Goal: Information Seeking & Learning: Learn about a topic

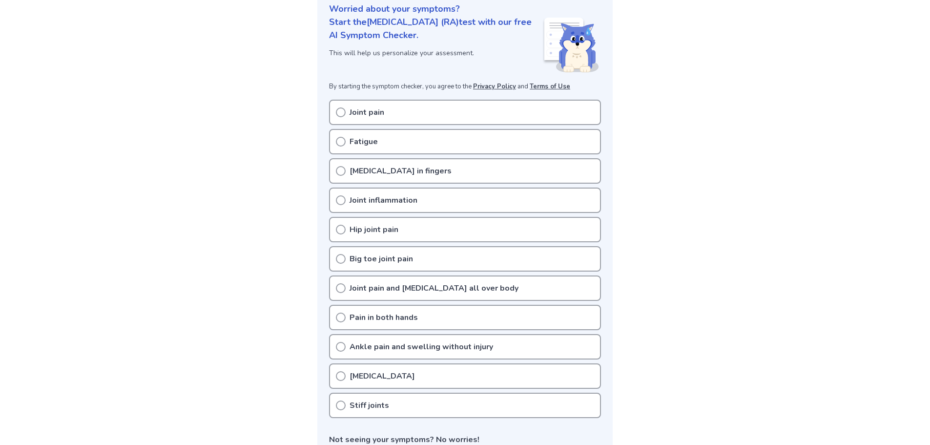
scroll to position [146, 0]
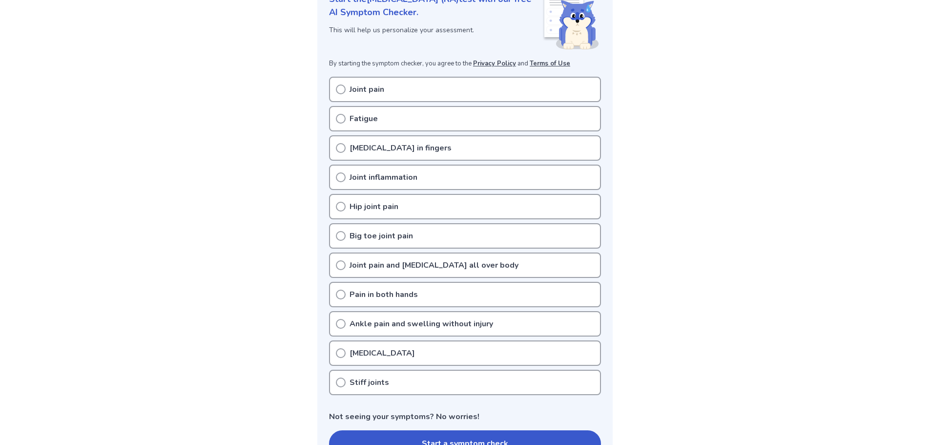
click at [341, 121] on icon at bounding box center [341, 119] width 10 height 10
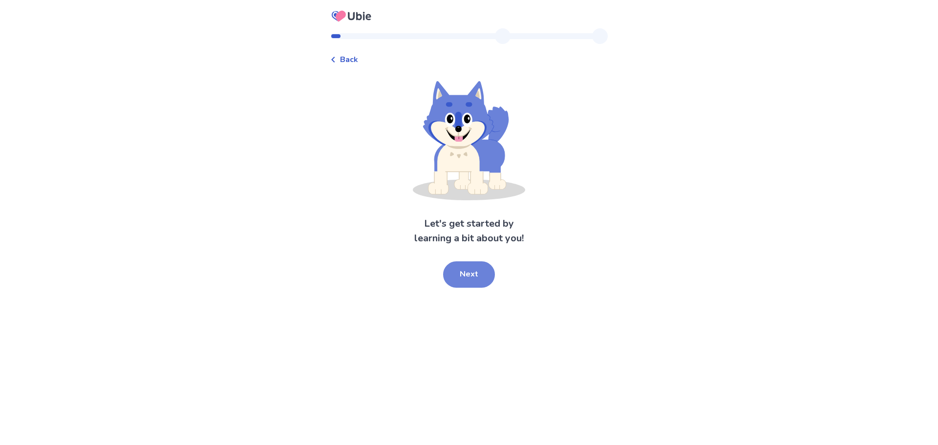
click at [475, 268] on button "Next" at bounding box center [469, 274] width 52 height 26
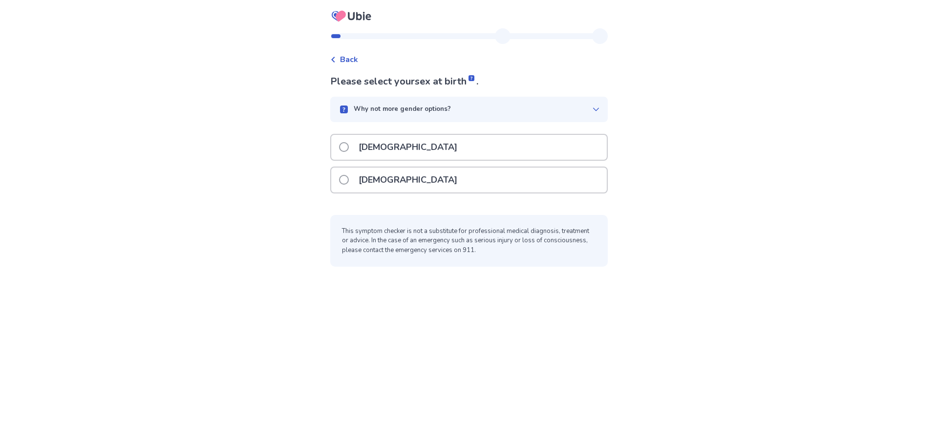
click at [369, 179] on p "[DEMOGRAPHIC_DATA]" at bounding box center [408, 179] width 110 height 25
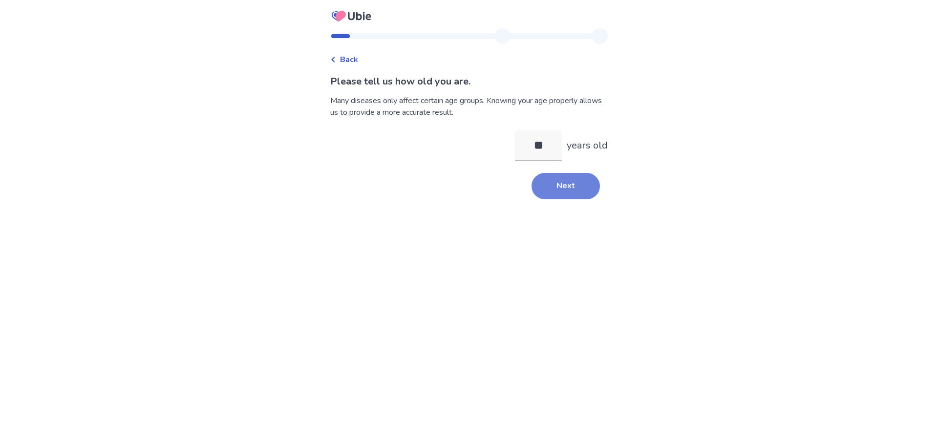
type input "**"
click at [547, 186] on button "Next" at bounding box center [565, 186] width 68 height 26
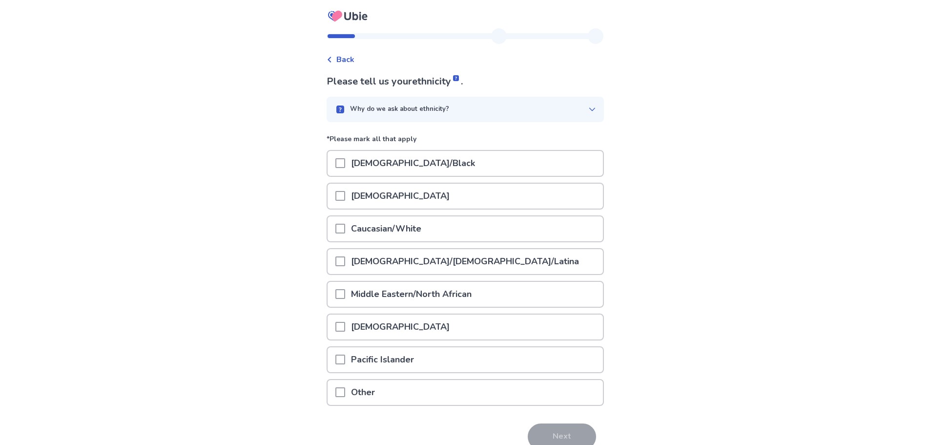
click at [342, 226] on span at bounding box center [340, 229] width 10 height 10
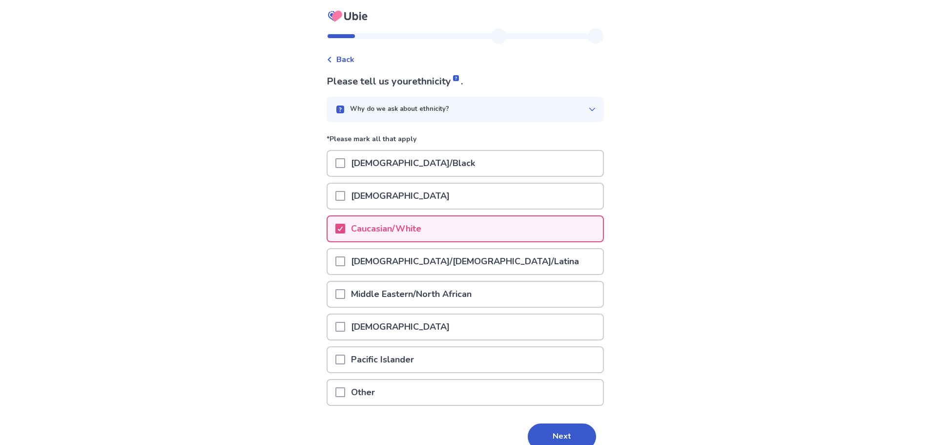
click at [569, 435] on button "Next" at bounding box center [562, 436] width 68 height 26
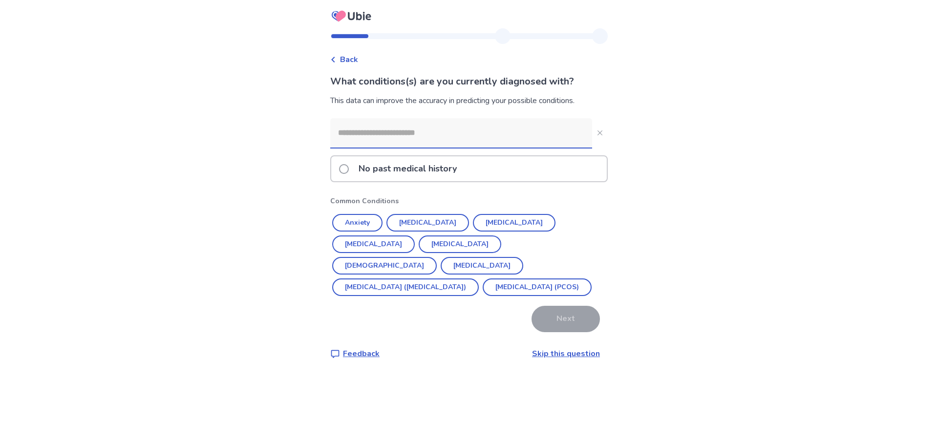
click at [436, 139] on input at bounding box center [461, 132] width 262 height 29
click at [418, 244] on button "[MEDICAL_DATA]" at bounding box center [459, 244] width 83 height 18
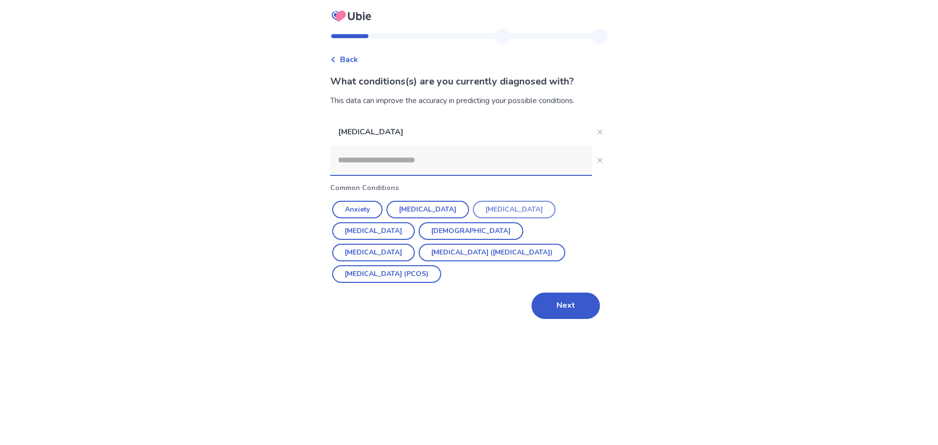
click at [491, 206] on button "[MEDICAL_DATA]" at bounding box center [514, 210] width 83 height 18
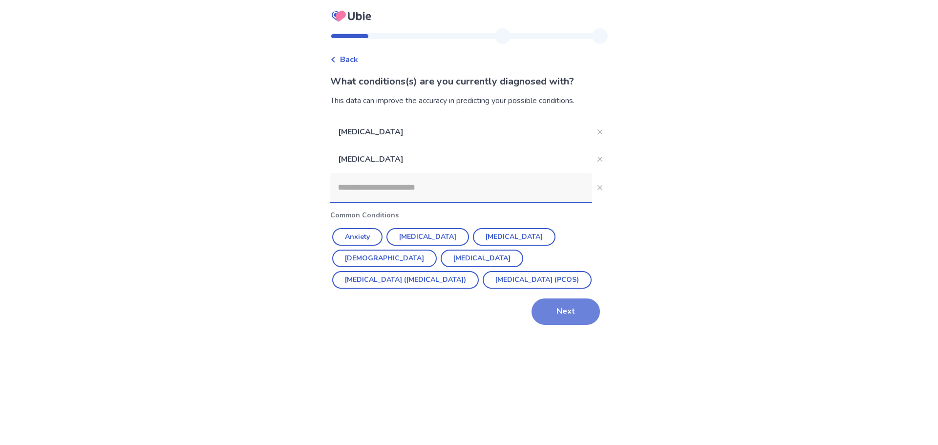
click at [556, 312] on button "Next" at bounding box center [565, 311] width 68 height 26
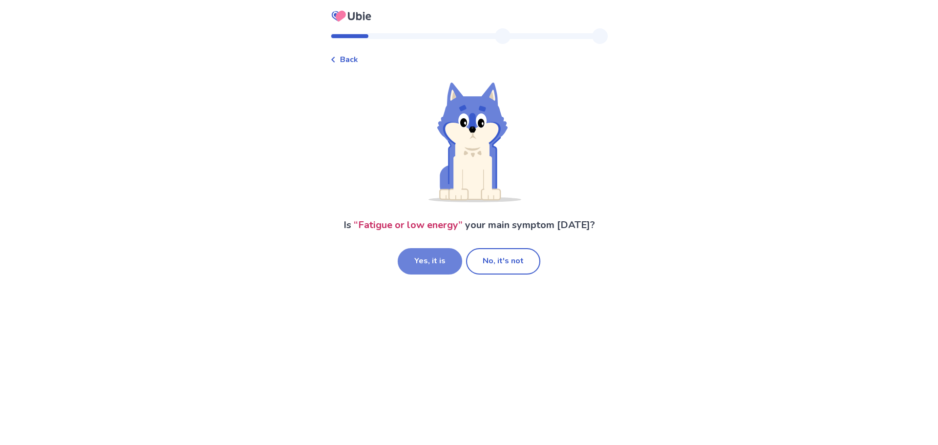
click at [444, 271] on button "Yes, it is" at bounding box center [429, 261] width 64 height 26
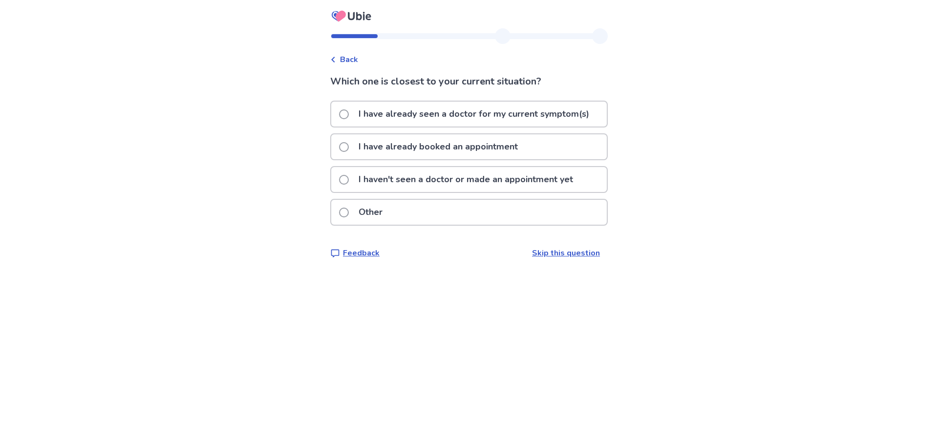
click at [377, 114] on p "I have already seen a doctor for my current symptom(s)" at bounding box center [474, 114] width 242 height 25
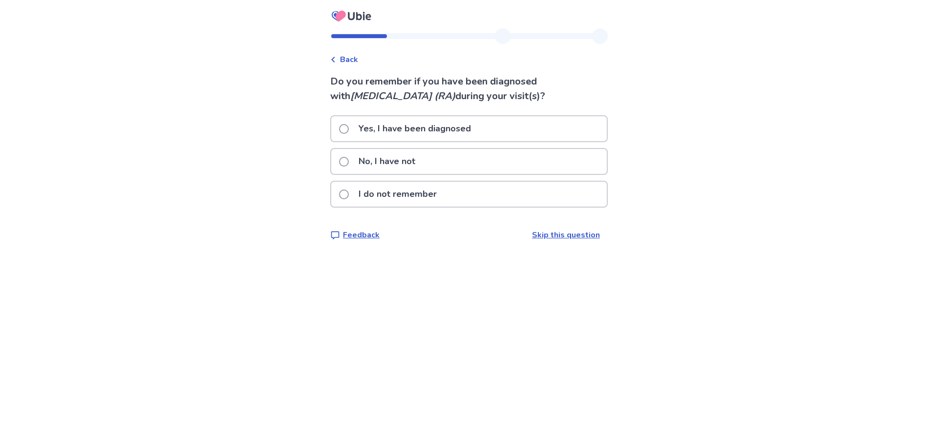
click at [391, 157] on p "No, I have not" at bounding box center [387, 161] width 68 height 25
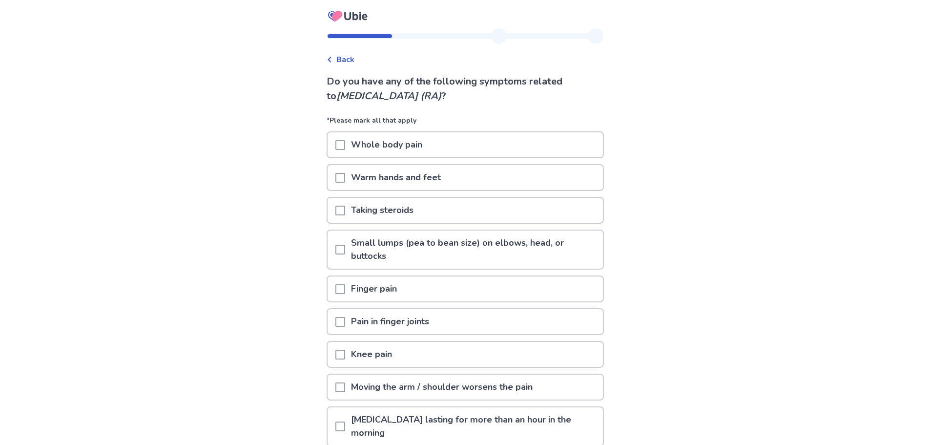
click at [345, 246] on span at bounding box center [340, 250] width 10 height 10
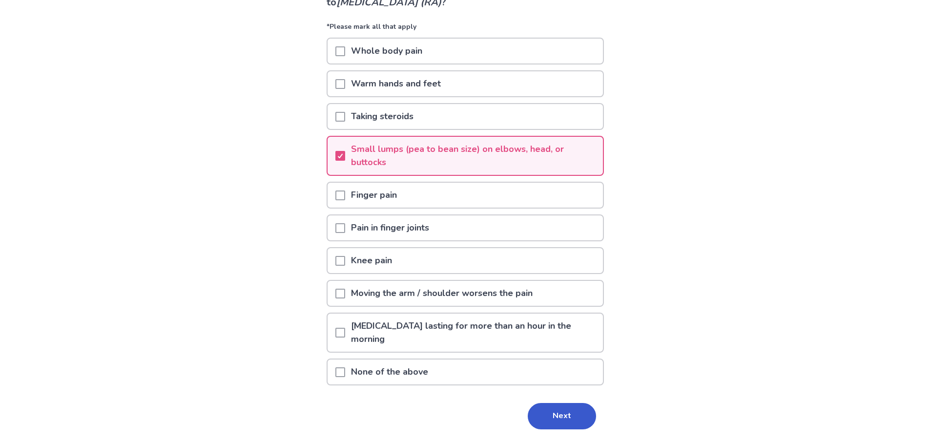
scroll to position [98, 0]
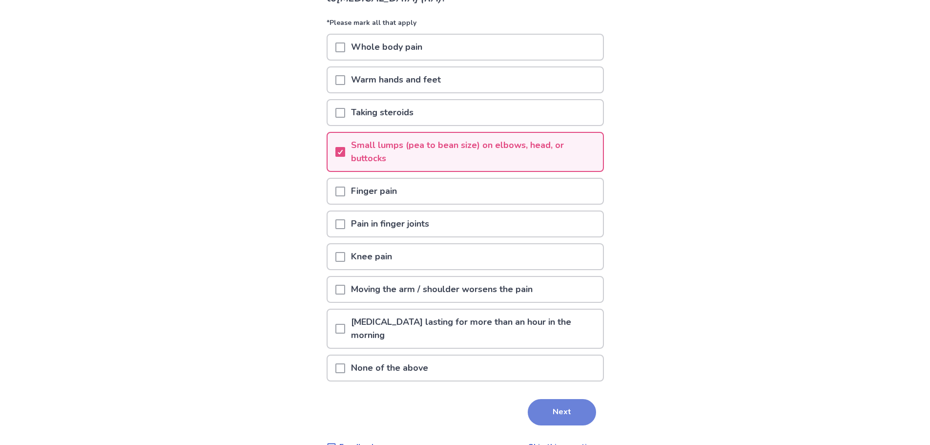
click at [564, 407] on button "Next" at bounding box center [562, 412] width 68 height 26
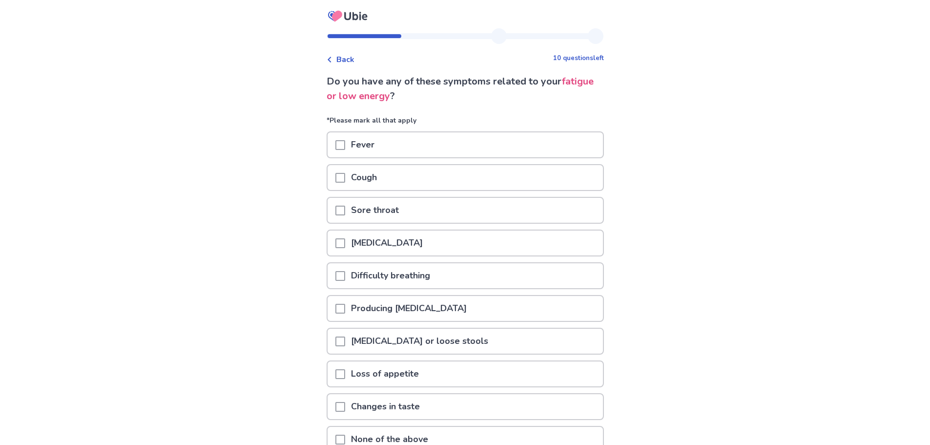
click at [381, 174] on p "Cough" at bounding box center [364, 177] width 38 height 25
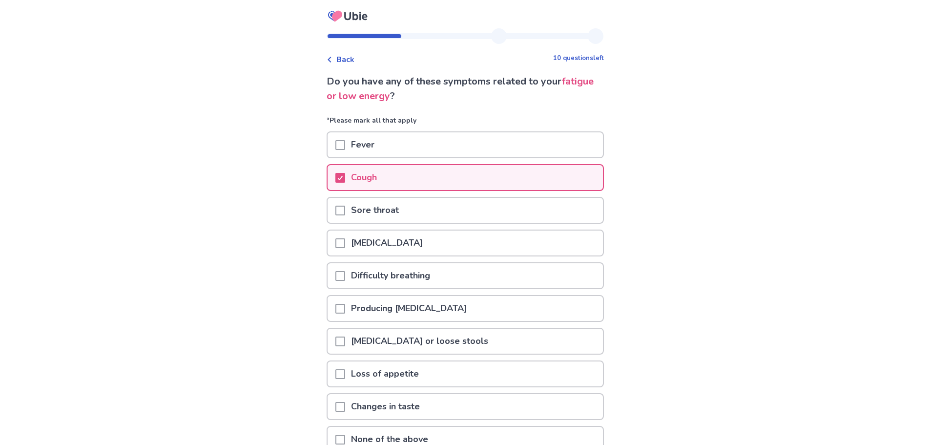
click at [382, 244] on p "[MEDICAL_DATA]" at bounding box center [387, 242] width 84 height 25
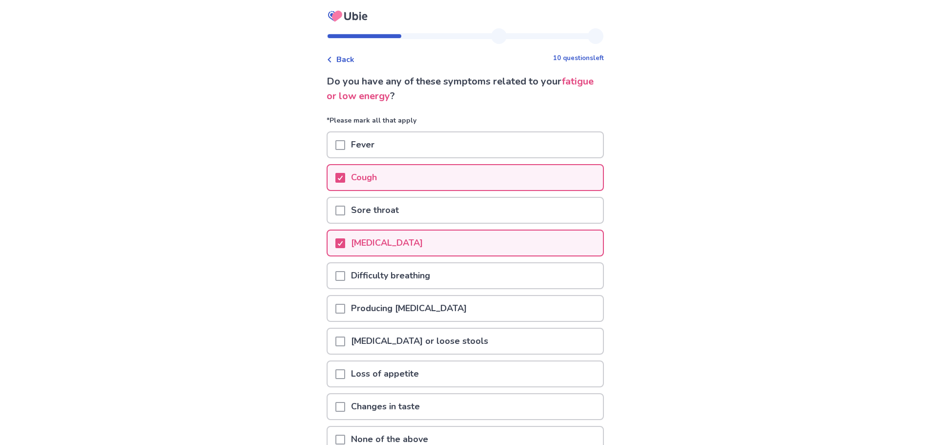
click at [345, 307] on span at bounding box center [340, 309] width 10 height 10
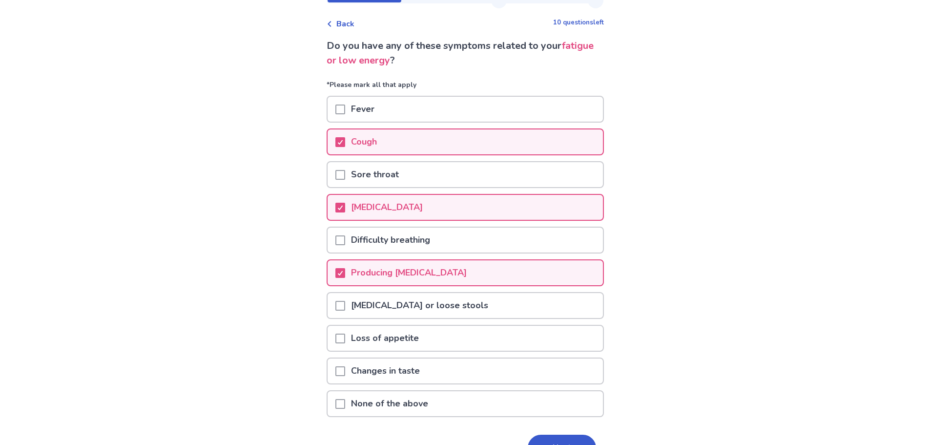
scroll to position [95, 0]
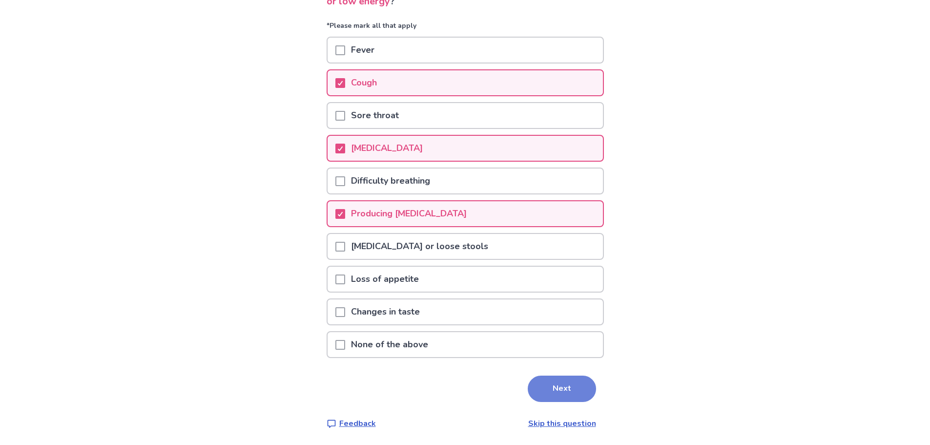
click at [561, 386] on button "Next" at bounding box center [562, 389] width 68 height 26
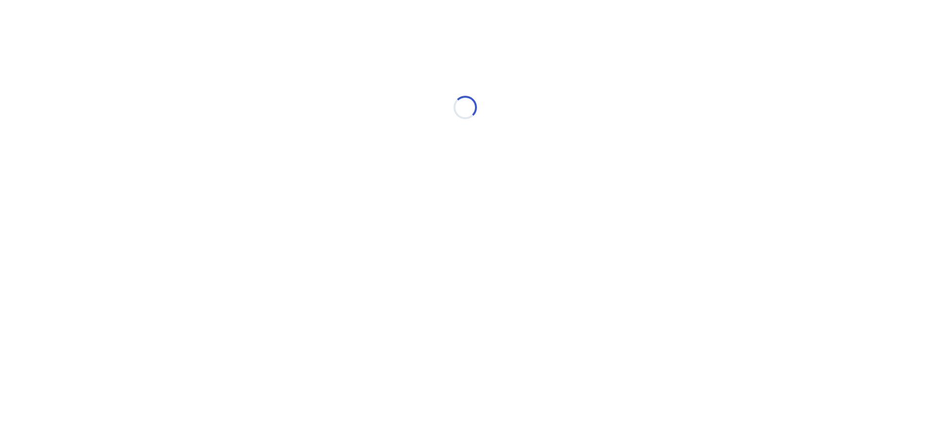
scroll to position [0, 0]
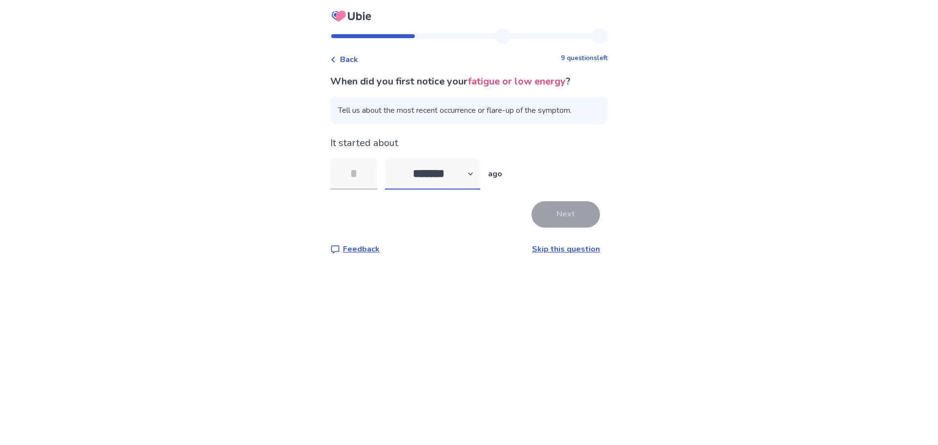
click at [473, 176] on select "******* ****** ******* ******** *******" at bounding box center [432, 173] width 95 height 31
select select "*"
click at [391, 158] on select "******* ****** ******* ******** *******" at bounding box center [432, 173] width 95 height 31
click at [370, 176] on input "tel" at bounding box center [353, 173] width 47 height 31
type input "*"
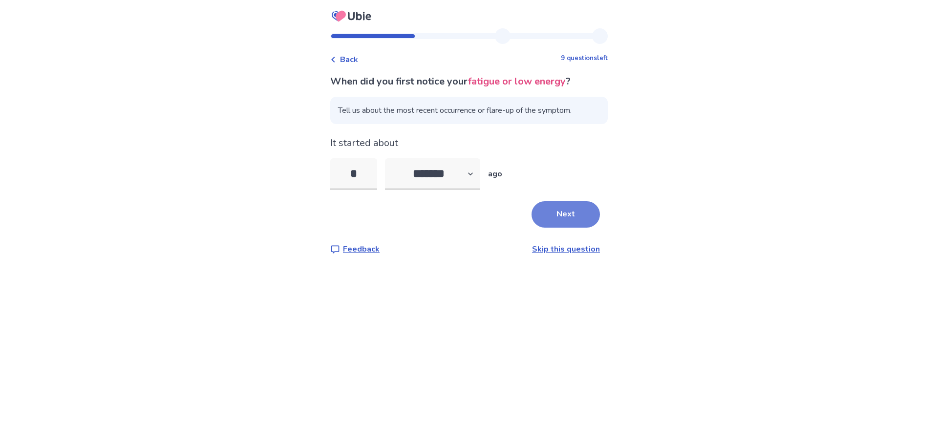
click at [558, 215] on button "Next" at bounding box center [565, 214] width 68 height 26
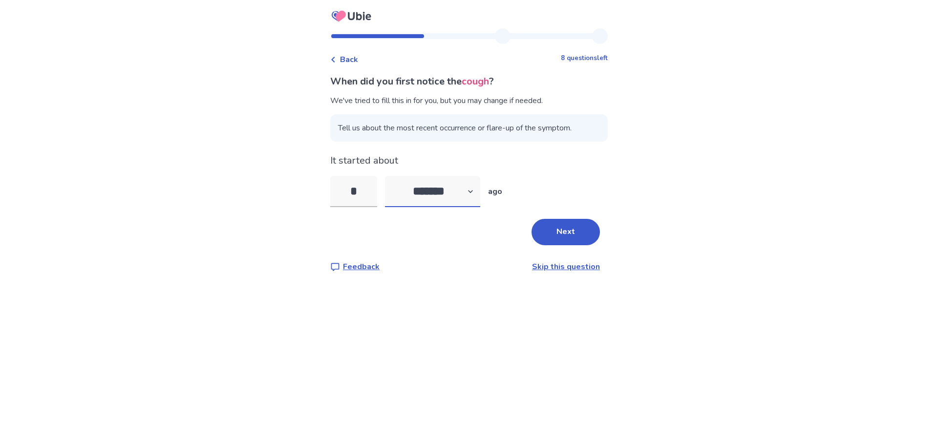
click at [475, 193] on select "******* ****** ******* ******** *******" at bounding box center [432, 191] width 95 height 31
select select "*"
click at [391, 176] on select "******* ****** ******* ******** *******" at bounding box center [432, 191] width 95 height 31
click at [365, 186] on input "*" at bounding box center [353, 191] width 47 height 31
type input "*"
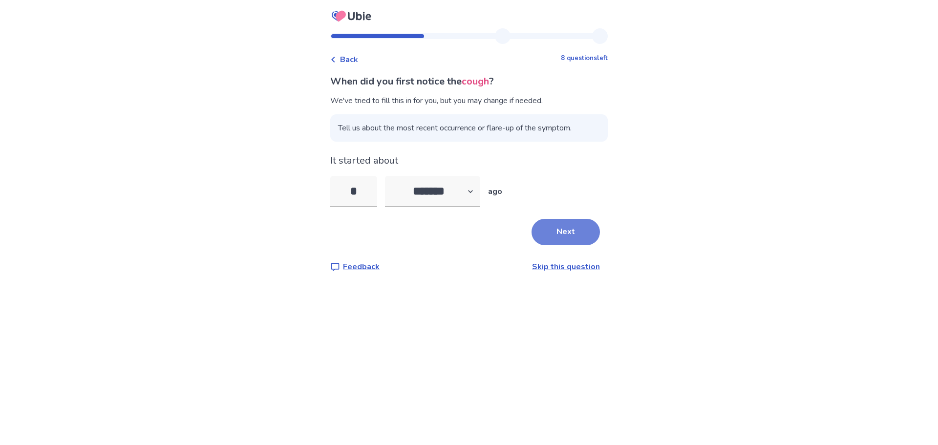
click at [565, 228] on button "Next" at bounding box center [565, 232] width 68 height 26
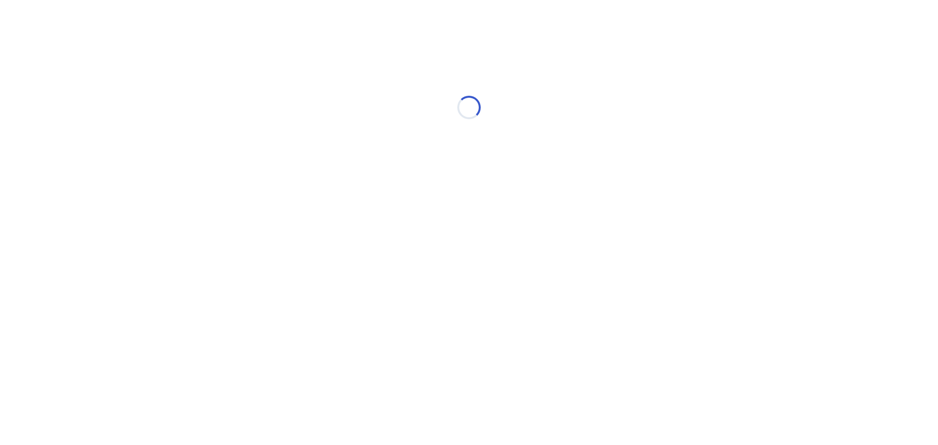
select select "*"
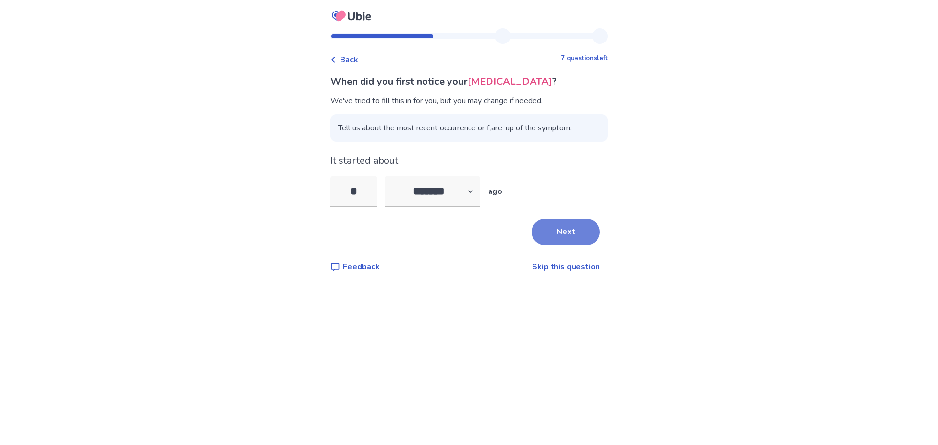
click at [565, 228] on button "Next" at bounding box center [565, 232] width 68 height 26
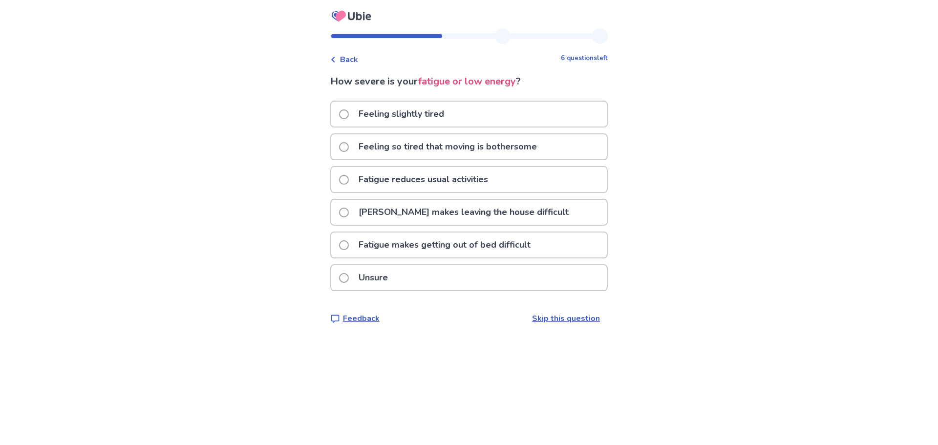
click at [408, 246] on p "Fatigue makes getting out of bed difficult" at bounding box center [445, 244] width 184 height 25
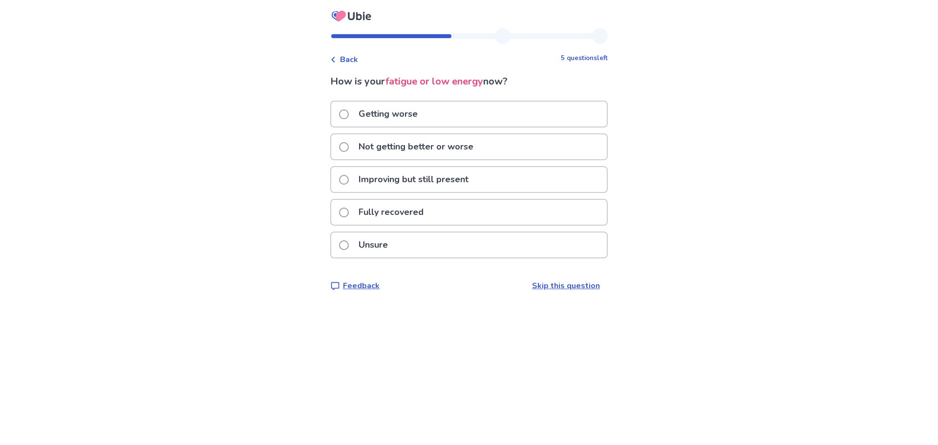
click at [381, 114] on p "Getting worse" at bounding box center [388, 114] width 71 height 25
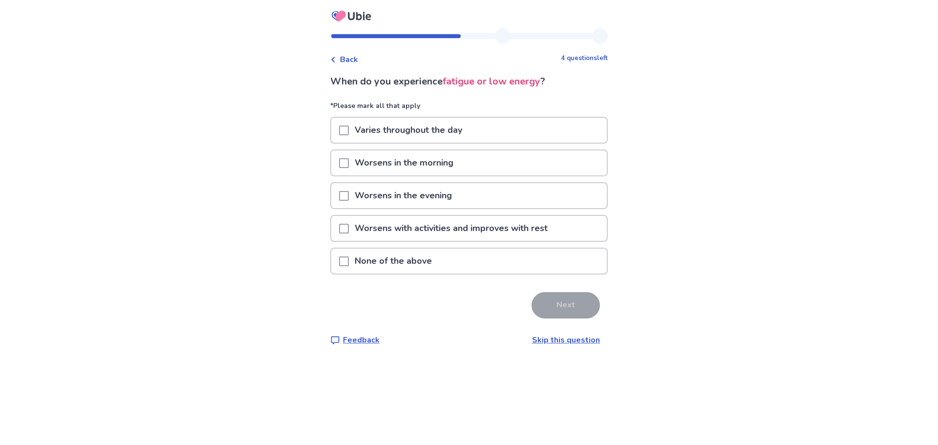
click at [366, 134] on p "Varies throughout the day" at bounding box center [408, 130] width 119 height 25
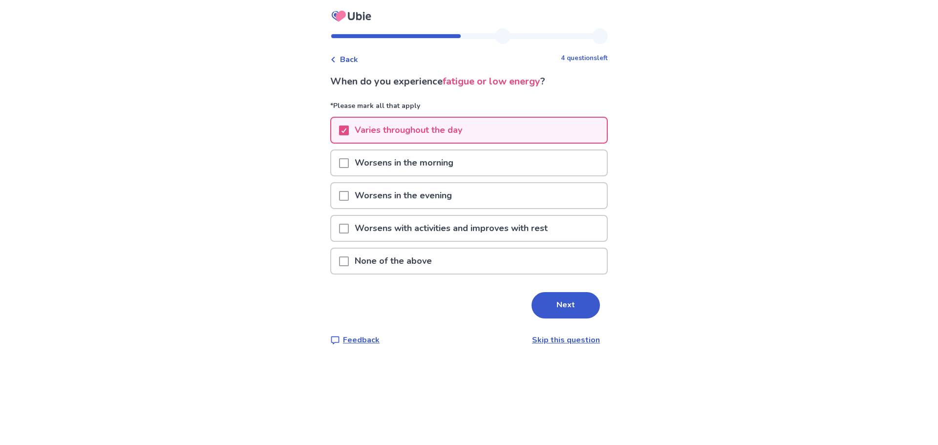
click at [367, 164] on p "Worsens in the morning" at bounding box center [404, 162] width 110 height 25
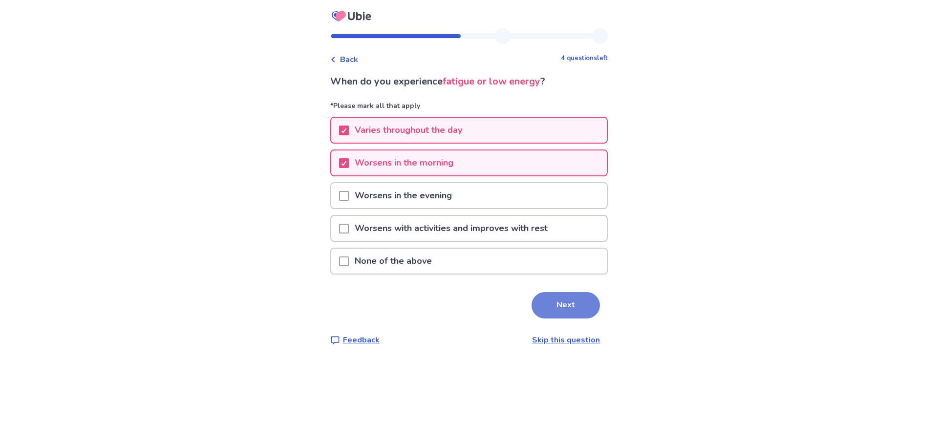
click at [559, 305] on button "Next" at bounding box center [565, 305] width 68 height 26
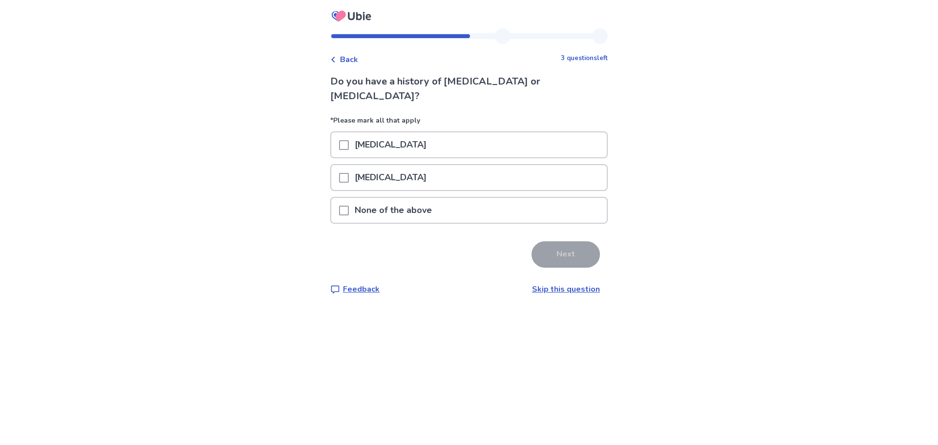
click at [349, 173] on span at bounding box center [344, 178] width 10 height 10
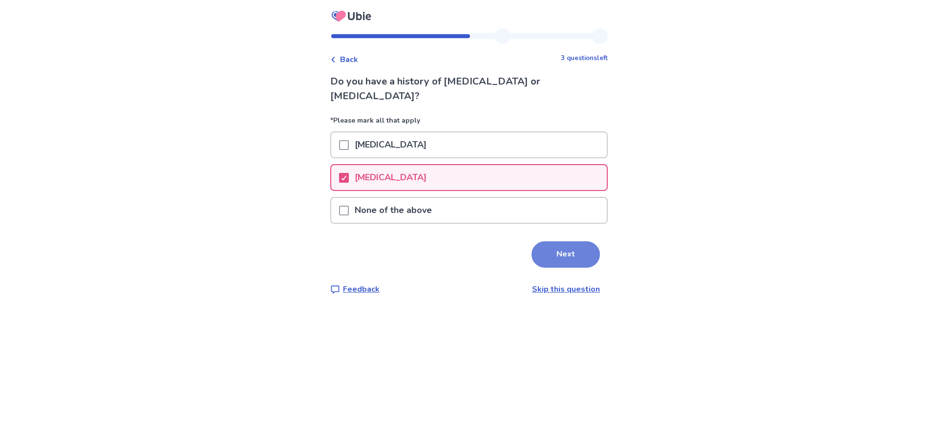
click at [563, 241] on button "Next" at bounding box center [565, 254] width 68 height 26
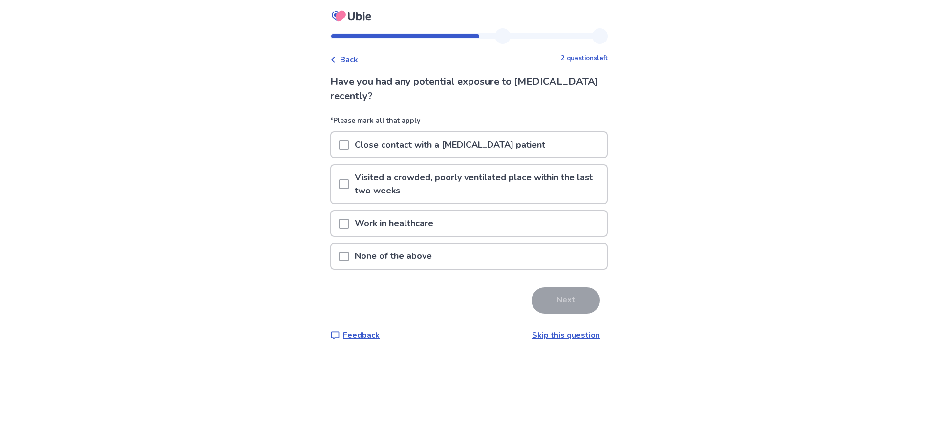
click at [349, 254] on span at bounding box center [344, 256] width 10 height 10
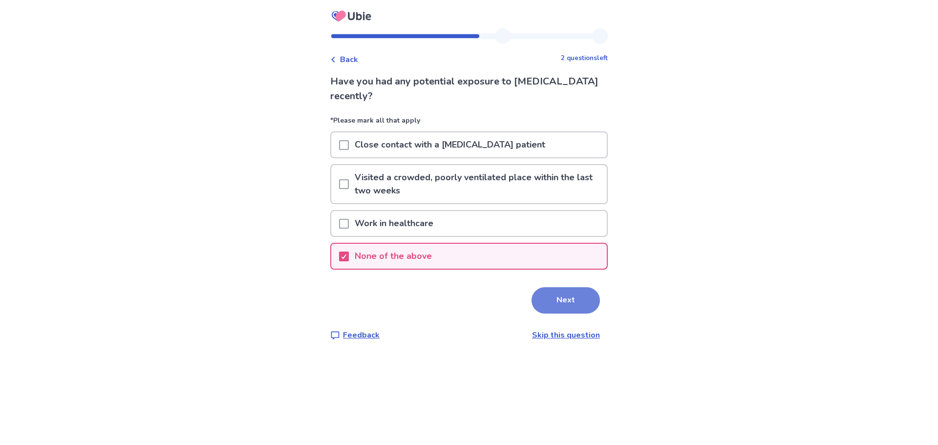
click at [560, 306] on button "Next" at bounding box center [565, 300] width 68 height 26
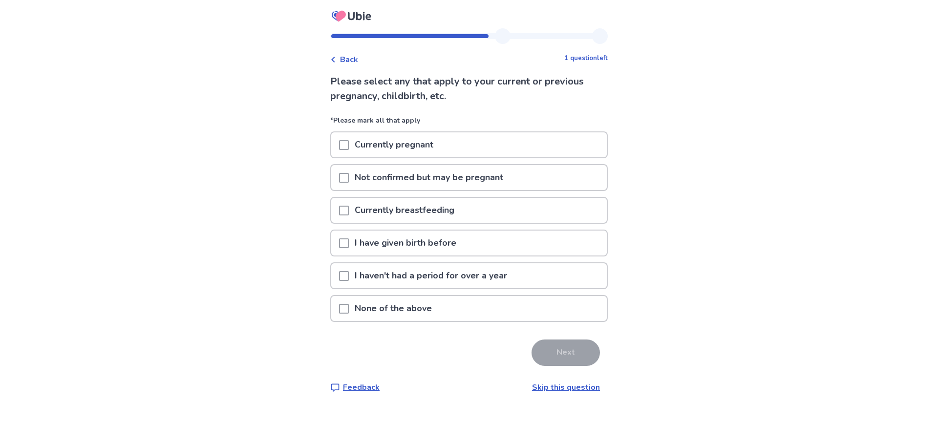
click at [419, 309] on p "None of the above" at bounding box center [393, 308] width 89 height 25
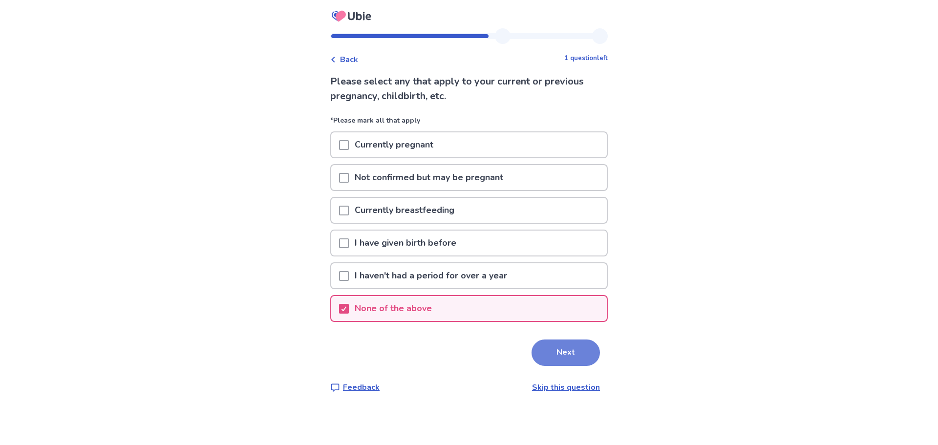
click at [547, 355] on button "Next" at bounding box center [565, 352] width 68 height 26
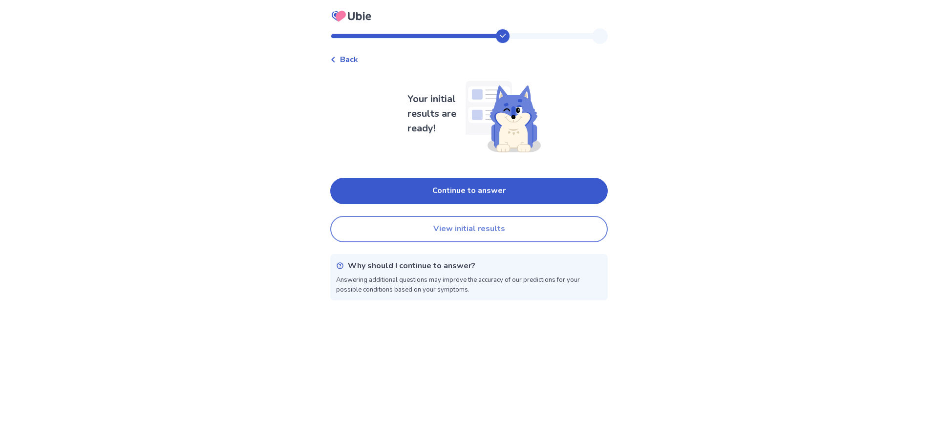
click at [495, 225] on button "View initial results" at bounding box center [468, 229] width 277 height 26
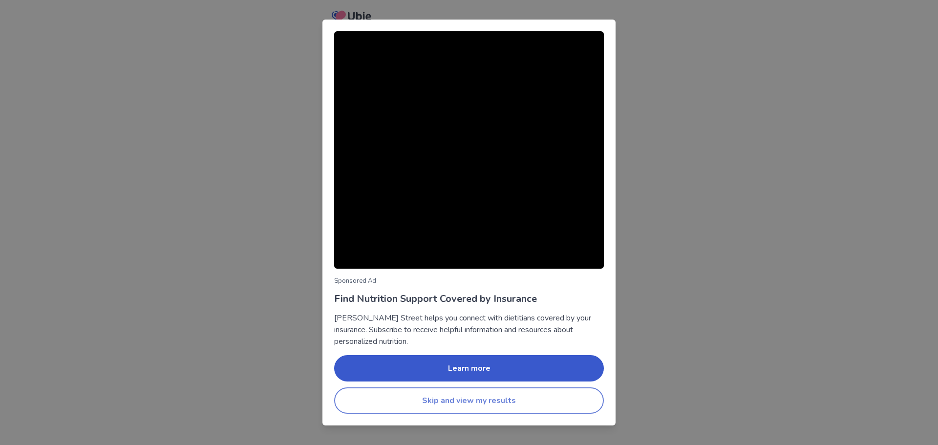
click at [533, 400] on button "Skip and view my results" at bounding box center [469, 400] width 270 height 26
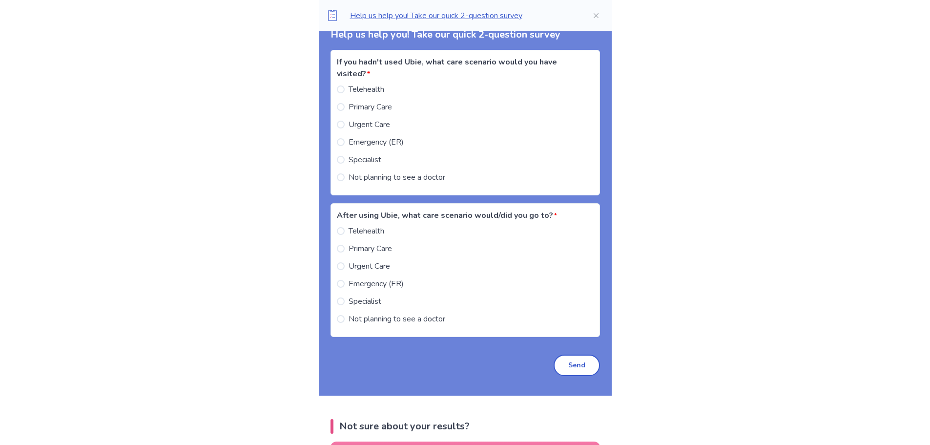
scroll to position [1270, 0]
